Goal: Task Accomplishment & Management: Use online tool/utility

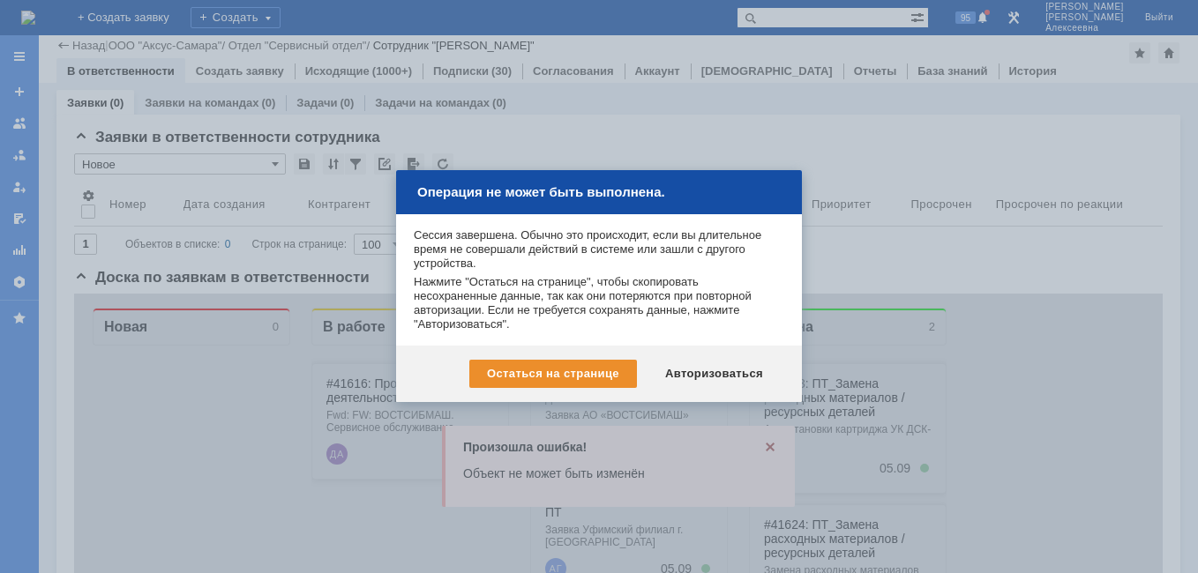
click at [734, 365] on div "Авторизоваться" at bounding box center [713, 374] width 133 height 28
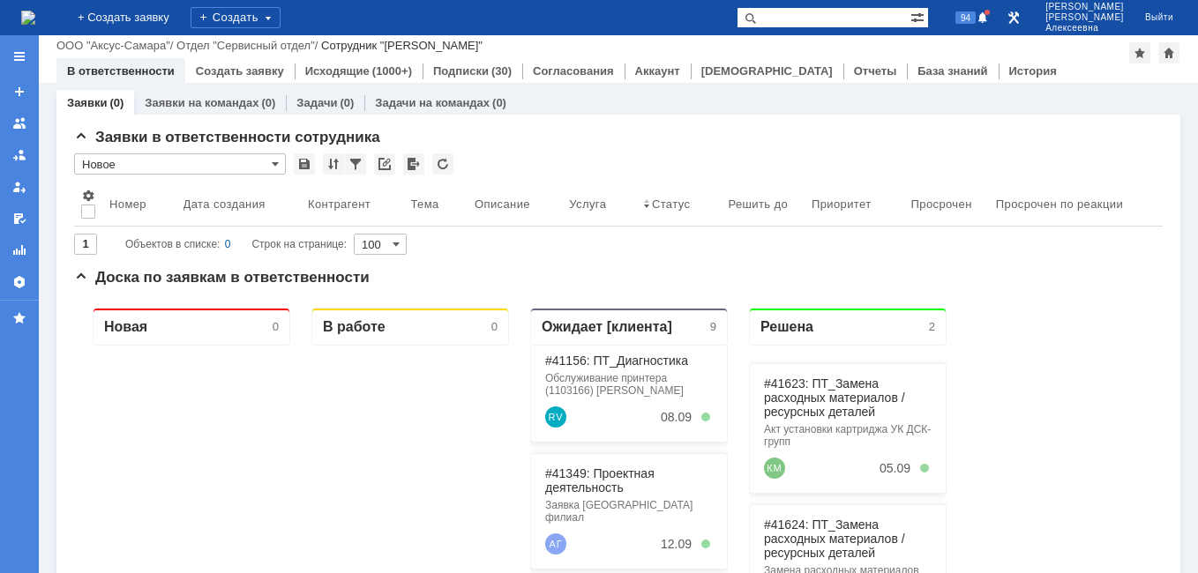
scroll to position [176, 0]
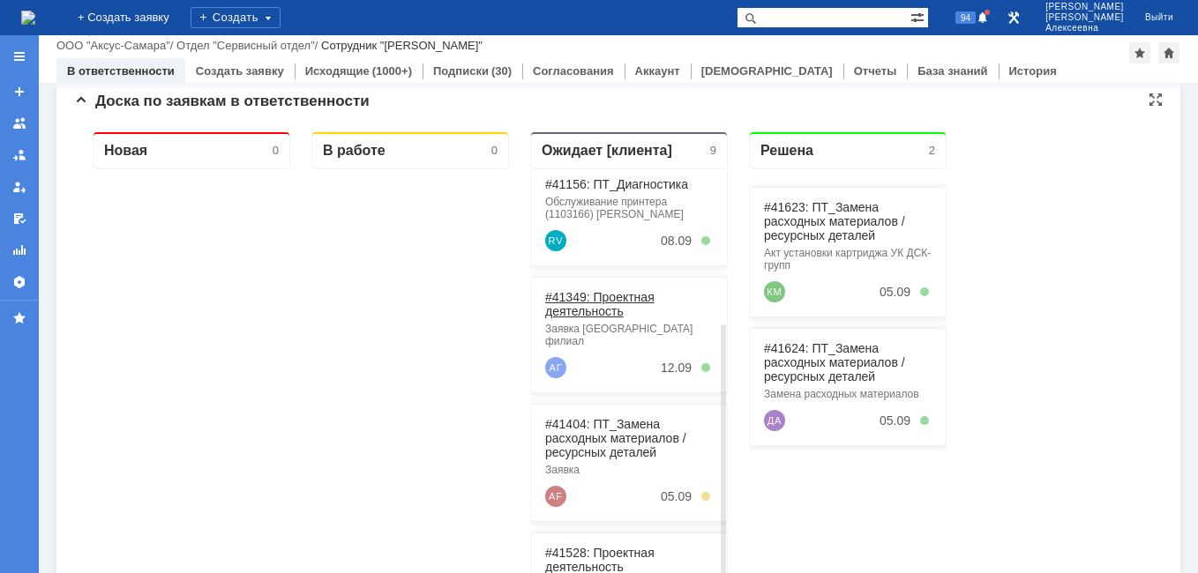
click at [602, 307] on link "#41349: Проектная деятельность" at bounding box center [599, 304] width 109 height 28
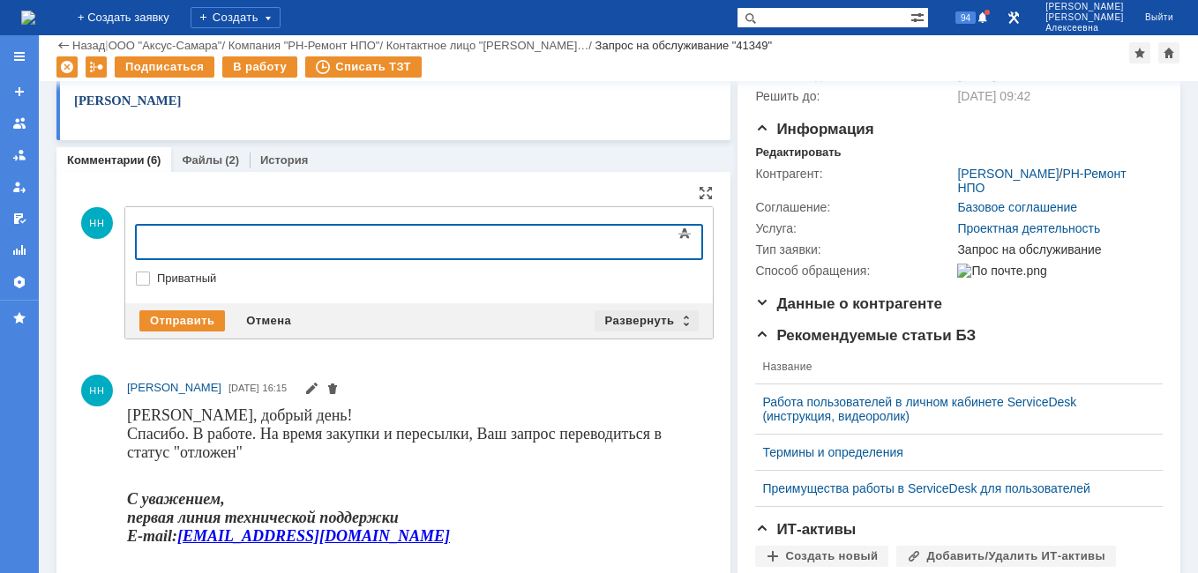
click at [689, 316] on div "Развернуть" at bounding box center [646, 320] width 105 height 21
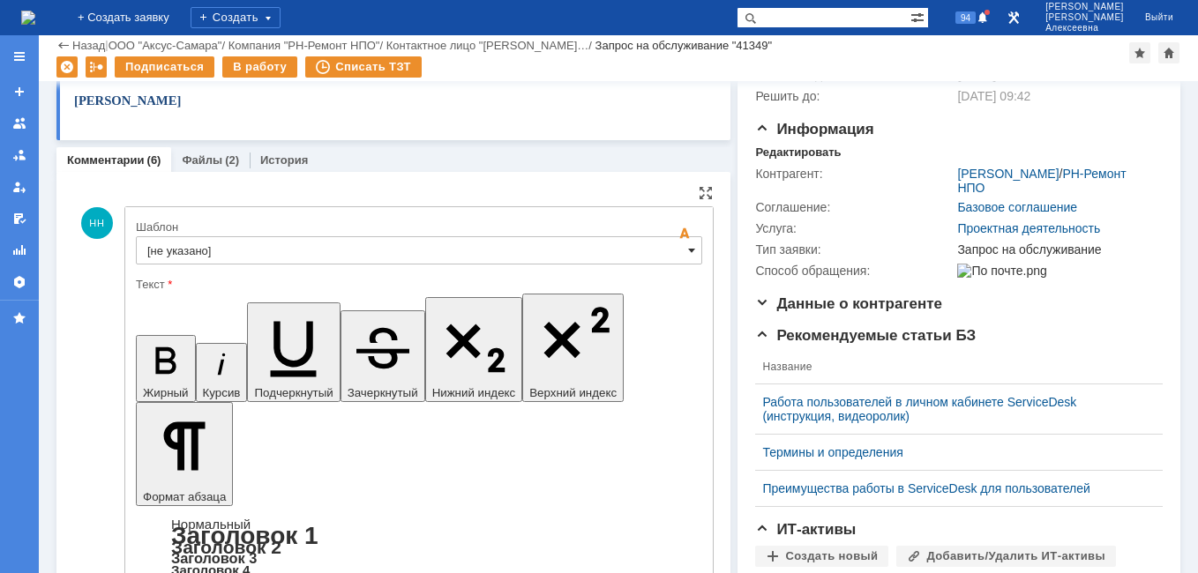
click at [688, 247] on span at bounding box center [691, 250] width 7 height 14
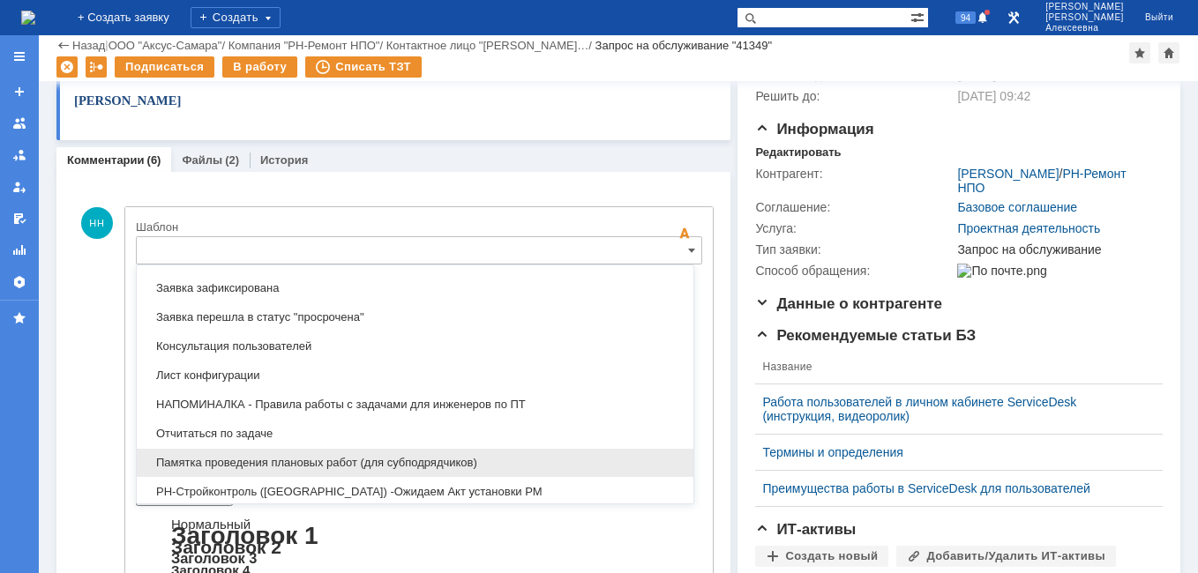
scroll to position [959, 0]
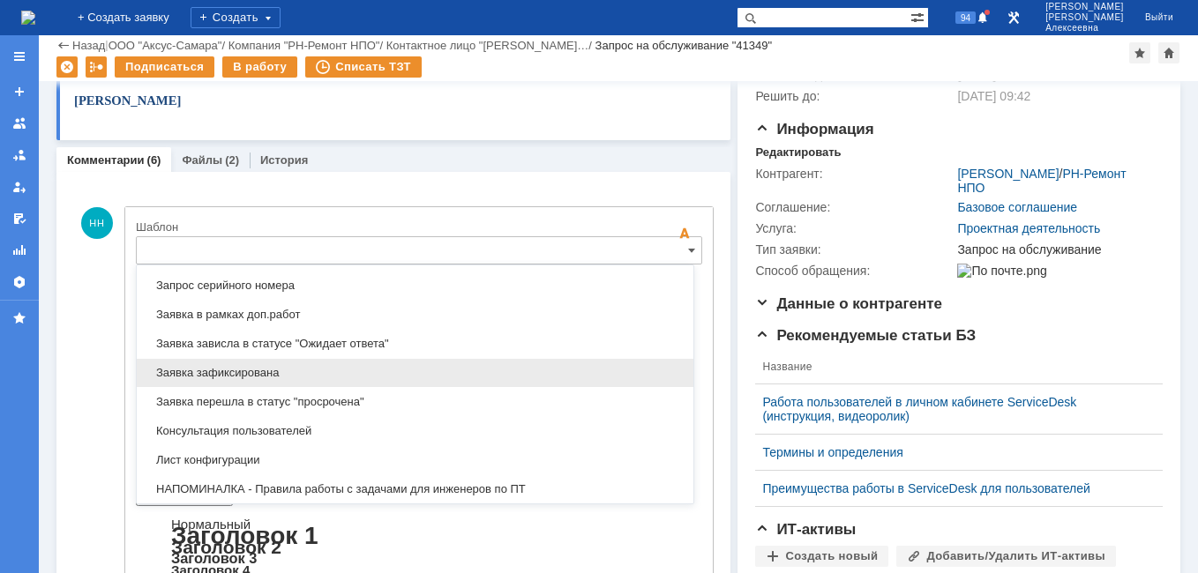
click at [258, 374] on span "Заявка зафиксирована" at bounding box center [414, 373] width 535 height 14
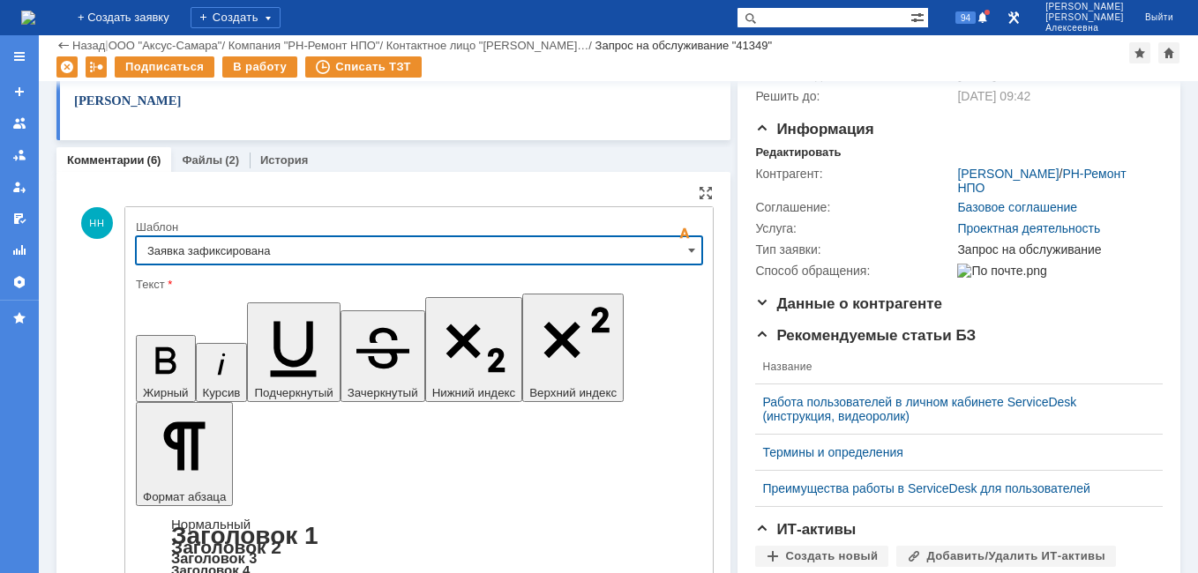
type input "Заявка зафиксирована"
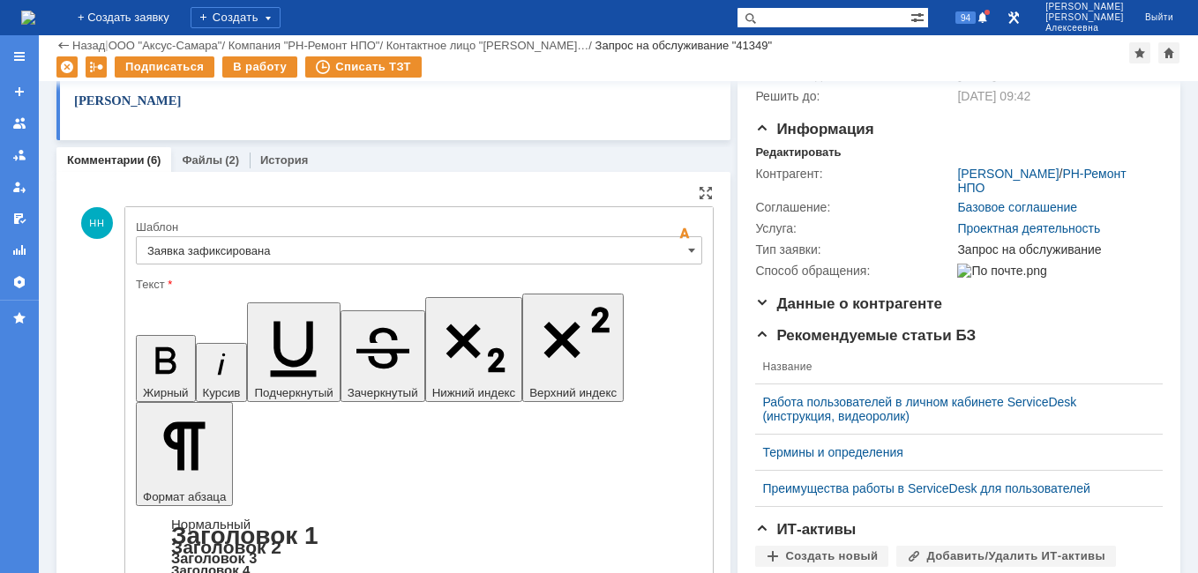
drag, startPoint x: 539, startPoint y: 4353, endPoint x: 168, endPoint y: 4352, distance: 371.3
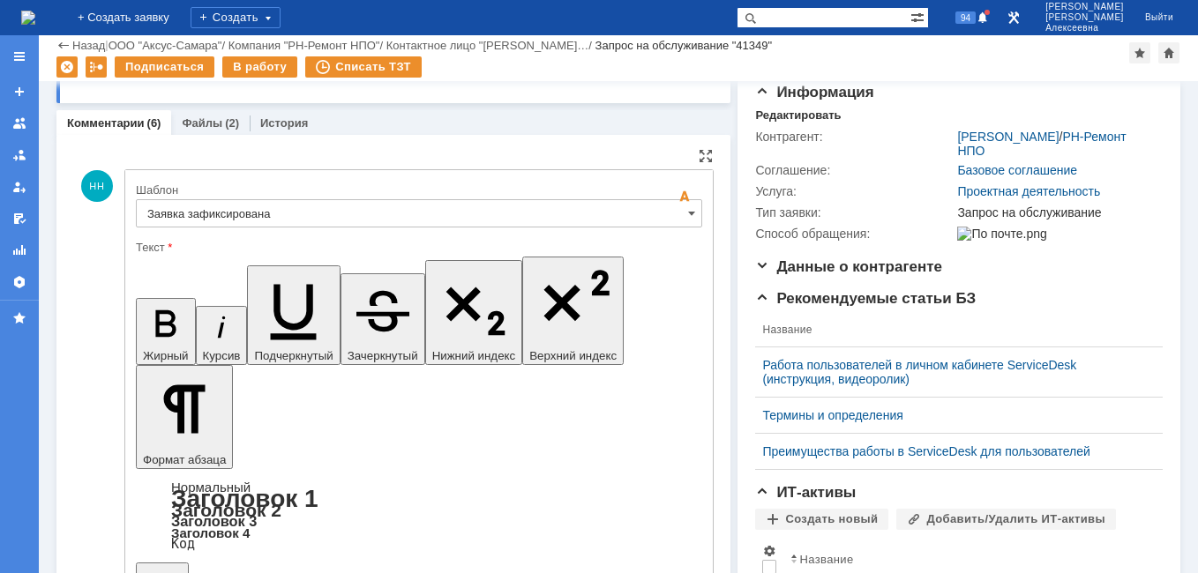
scroll to position [478, 0]
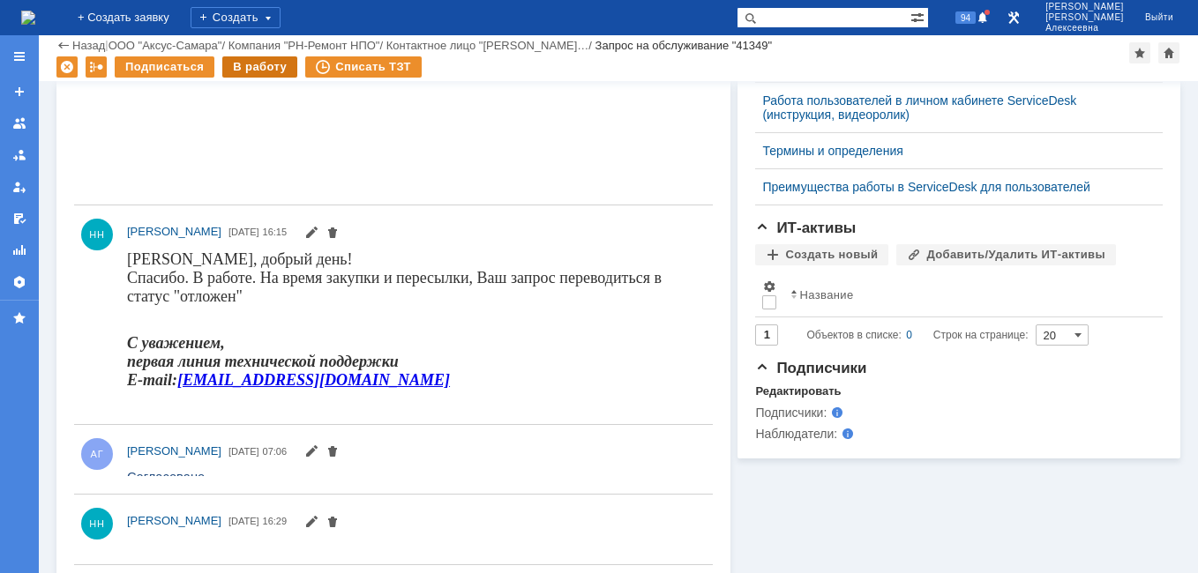
scroll to position [0, 0]
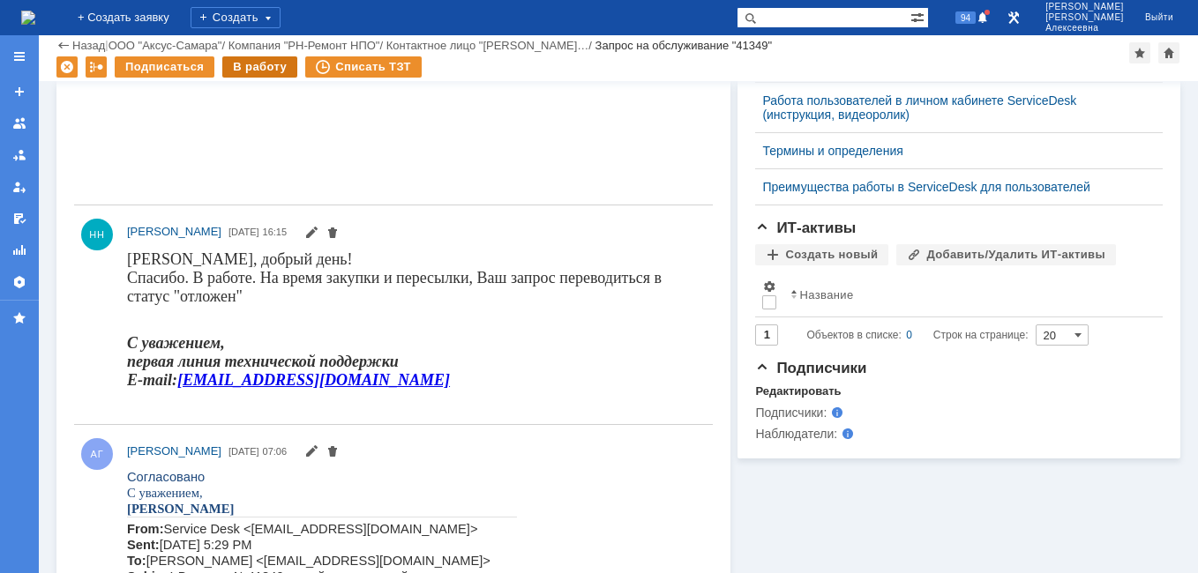
click at [259, 64] on div "В работу" at bounding box center [259, 66] width 75 height 21
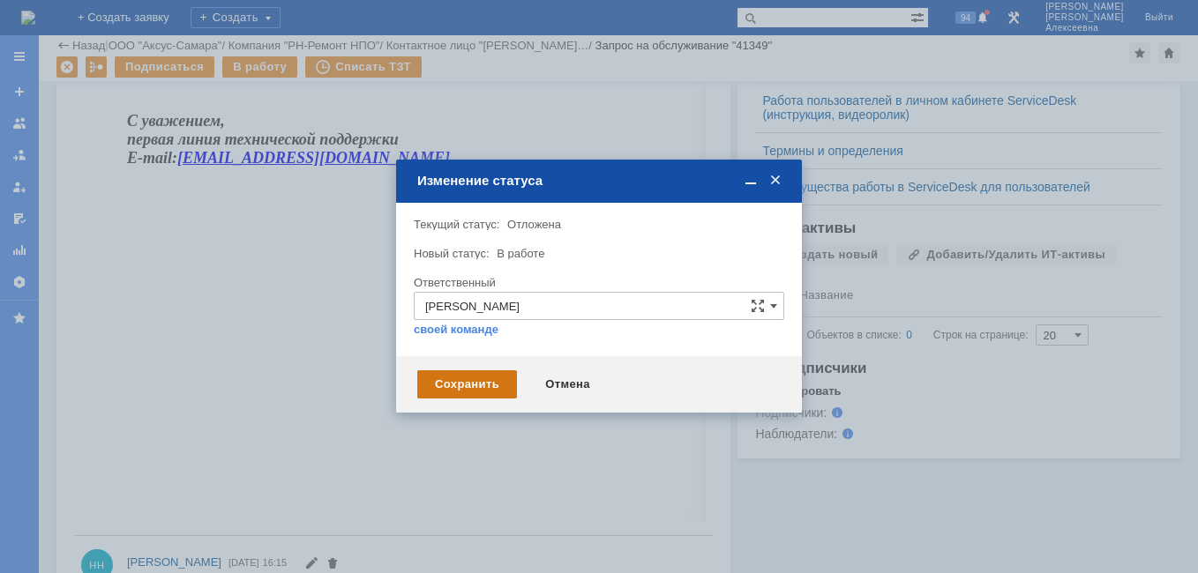
click at [475, 380] on div "Сохранить" at bounding box center [467, 384] width 100 height 28
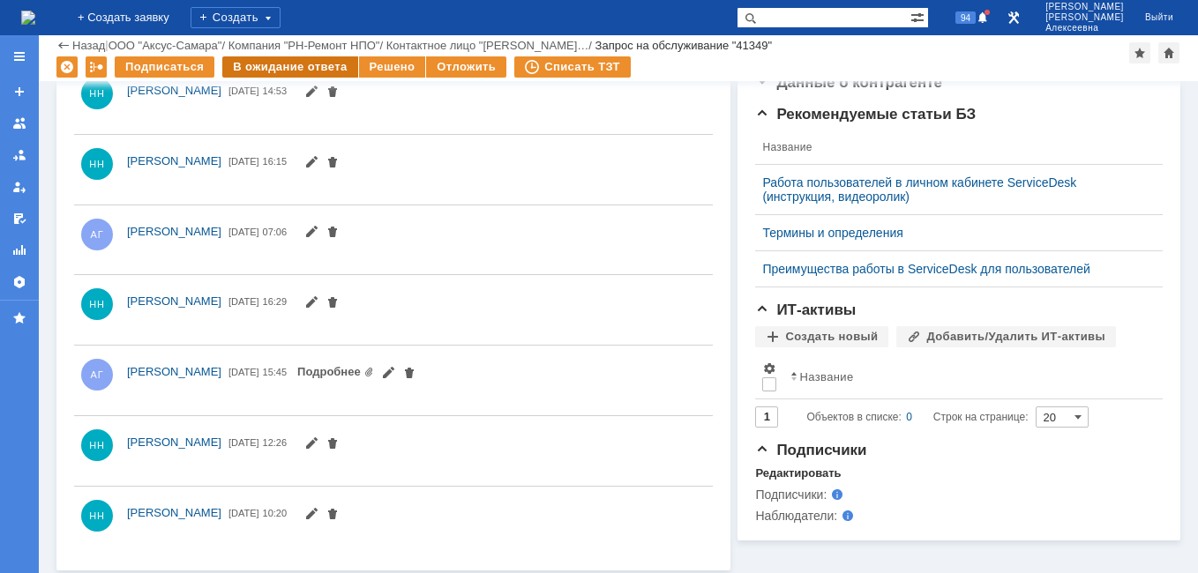
scroll to position [384, 0]
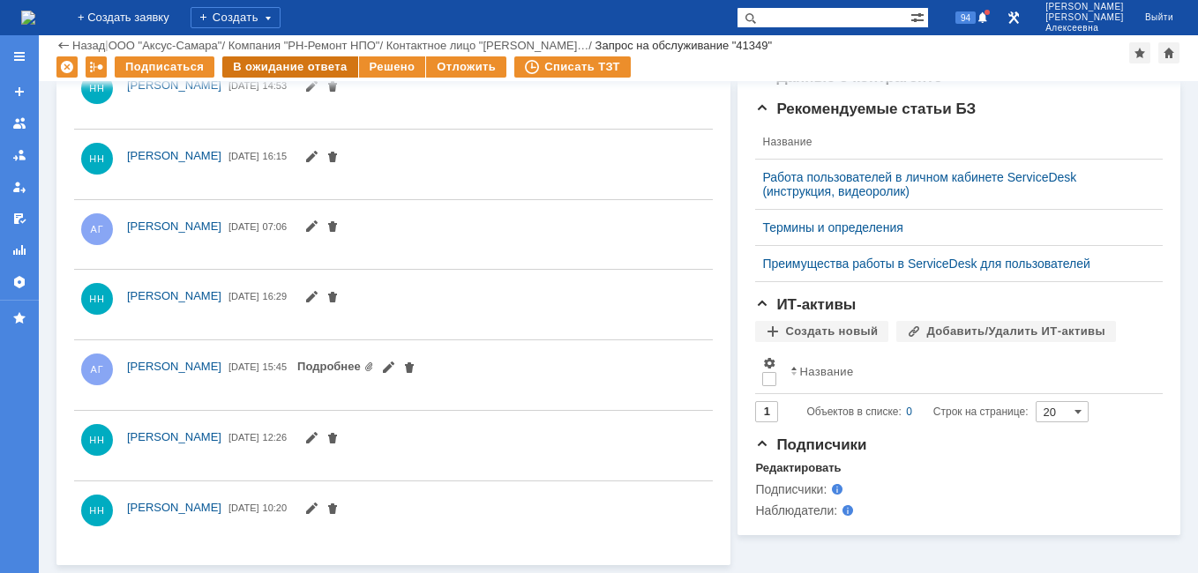
click at [274, 69] on div "В ожидание ответа" at bounding box center [289, 66] width 135 height 21
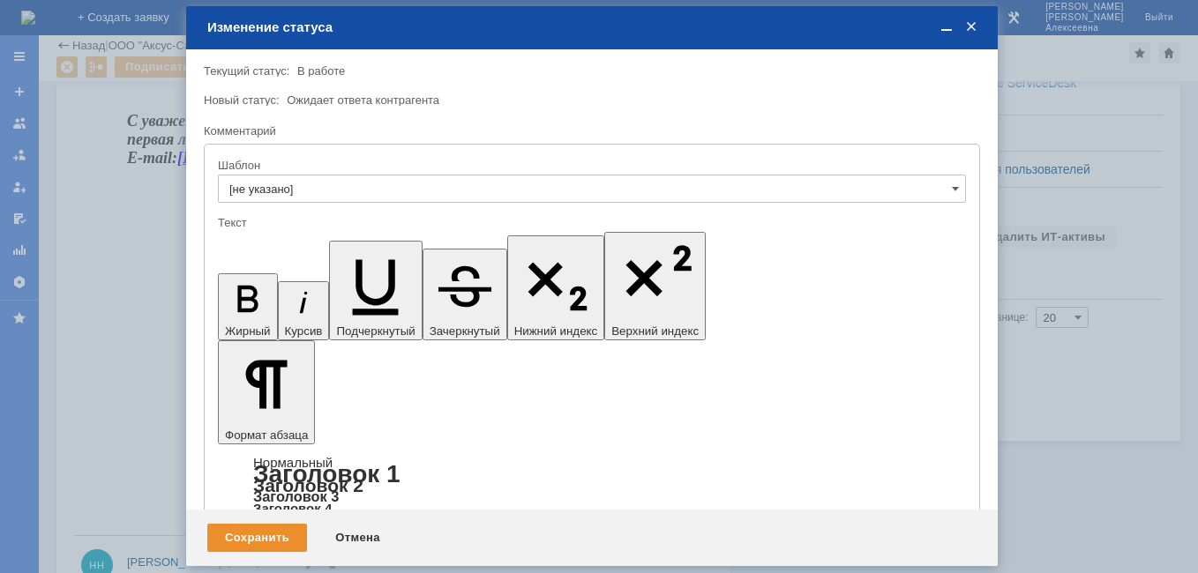
scroll to position [0, 0]
click at [242, 536] on div "Сохранить" at bounding box center [257, 538] width 100 height 28
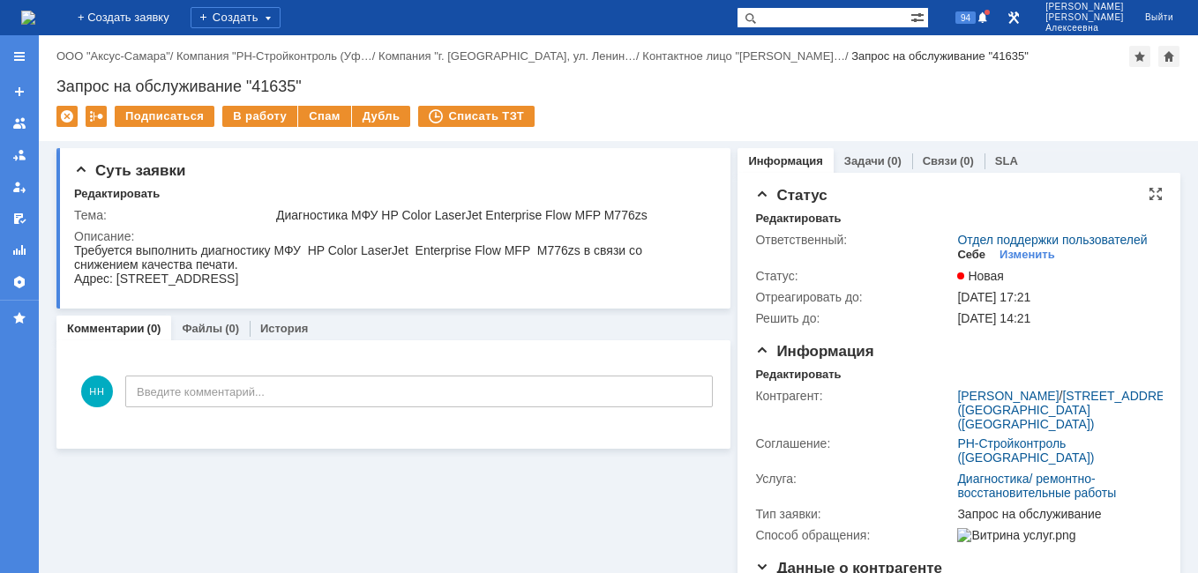
click at [961, 262] on div "Себе" at bounding box center [971, 255] width 28 height 14
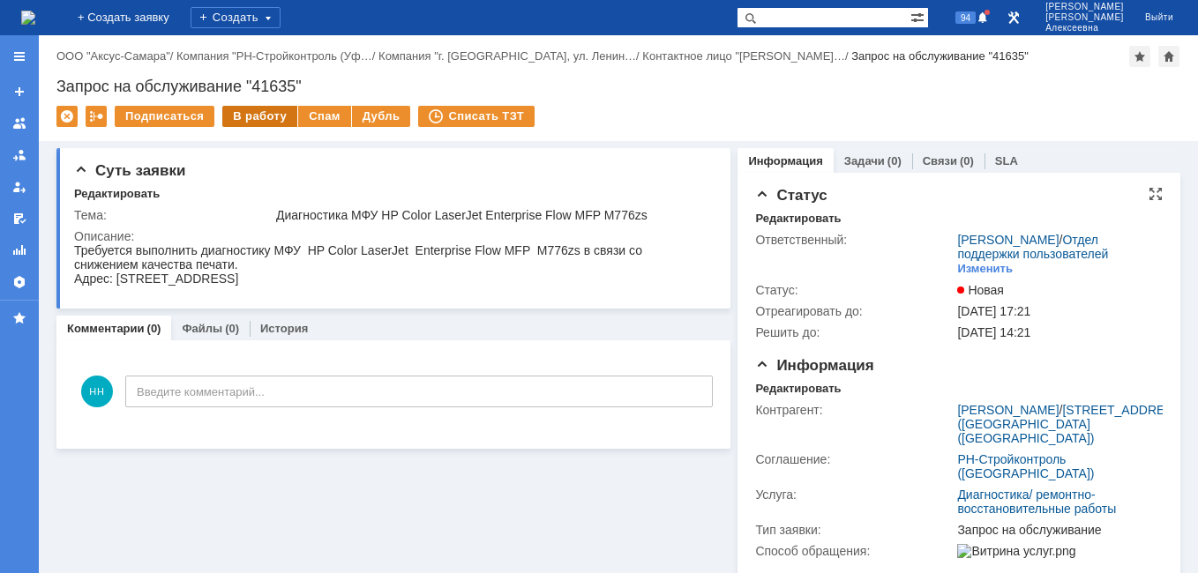
click at [249, 116] on div "В работу" at bounding box center [259, 116] width 75 height 21
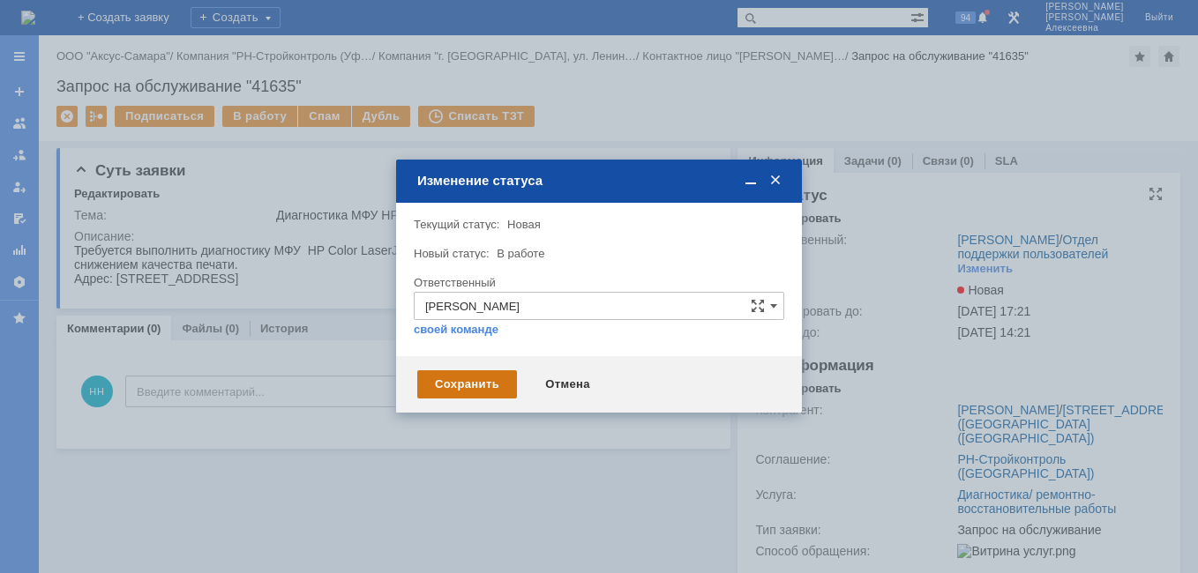
click at [475, 386] on div "Сохранить" at bounding box center [467, 384] width 100 height 28
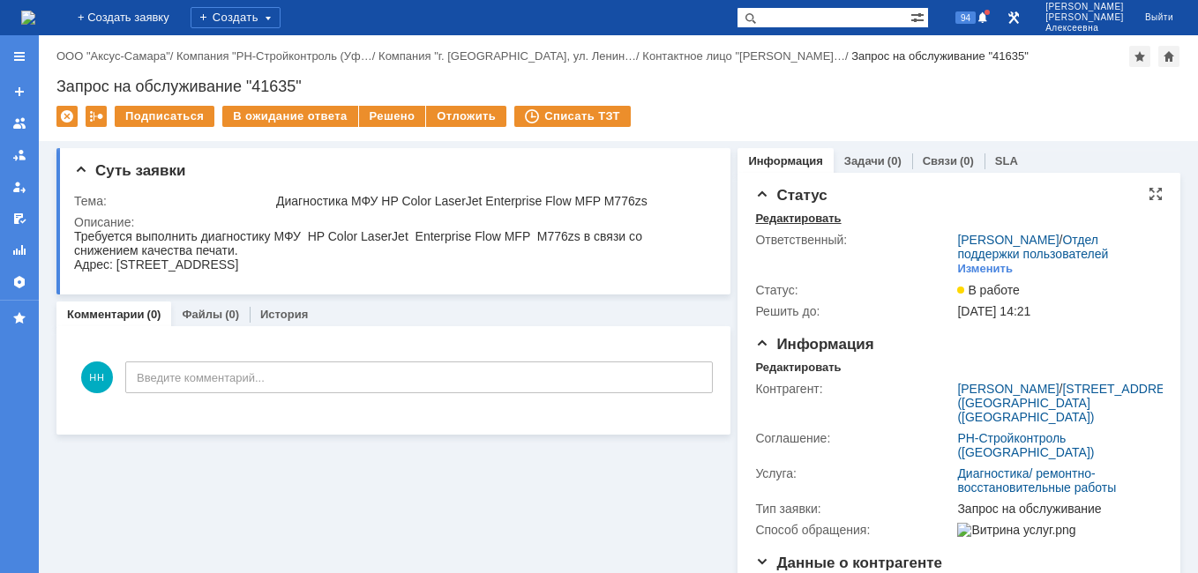
click at [774, 221] on div "Редактировать" at bounding box center [798, 219] width 86 height 14
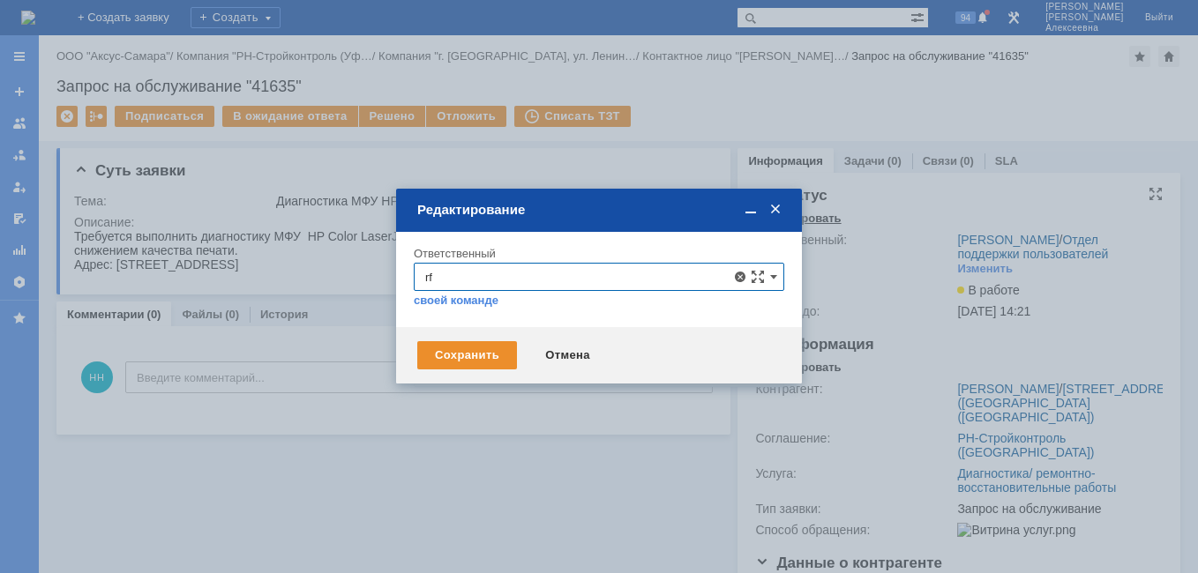
type input "r"
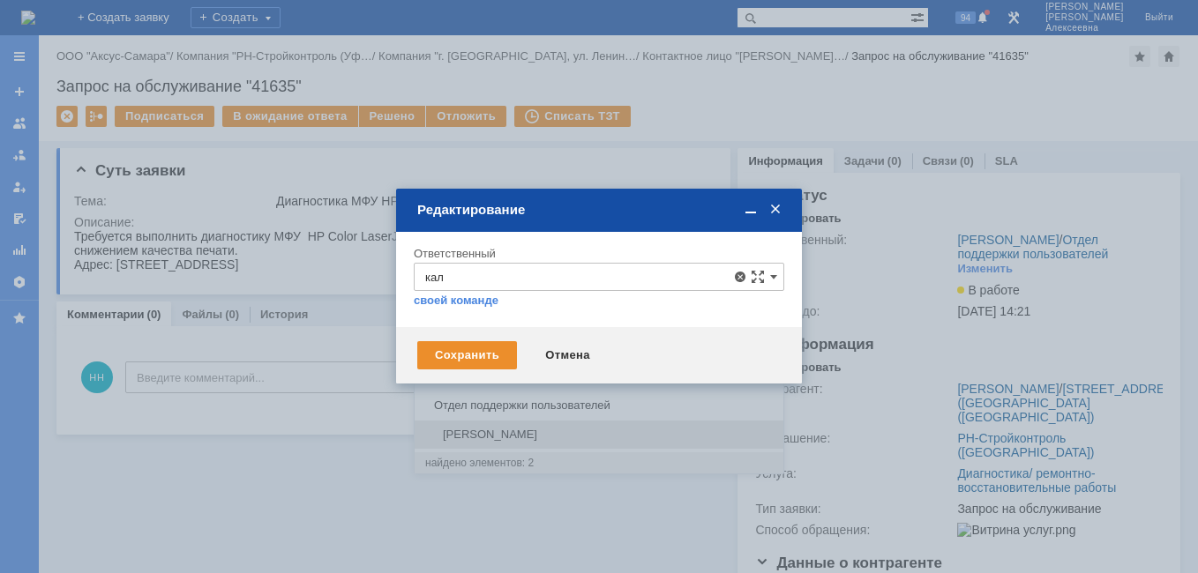
click at [475, 436] on span "Калугин Александр Николаевич" at bounding box center [599, 435] width 348 height 14
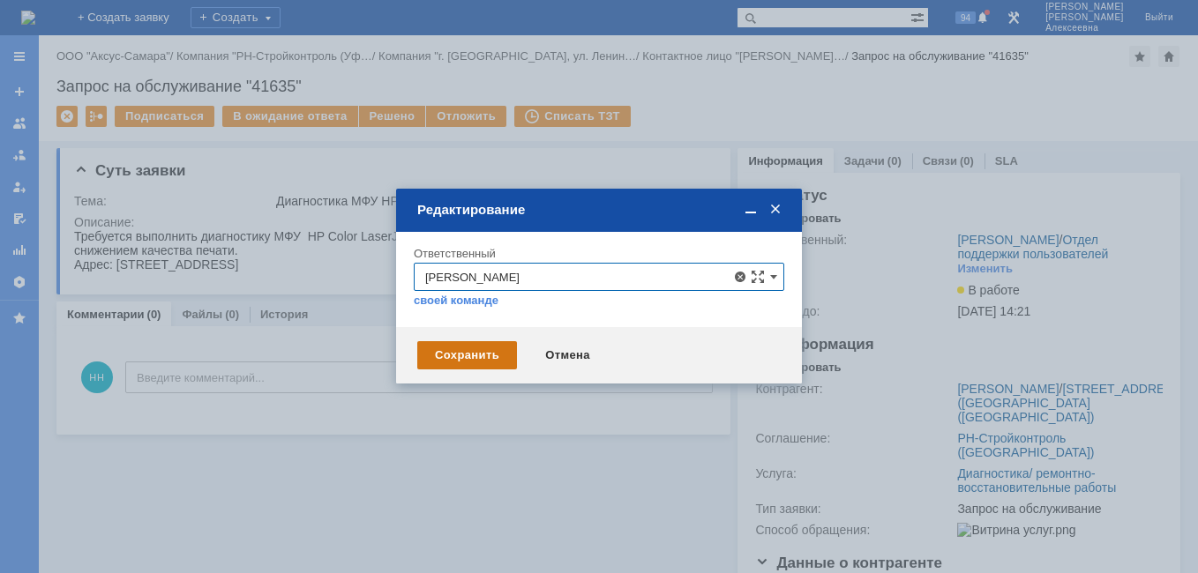
type input "Калугин Александр Николаевич"
click at [470, 359] on div "Сохранить" at bounding box center [467, 355] width 100 height 28
